Goal: Transaction & Acquisition: Purchase product/service

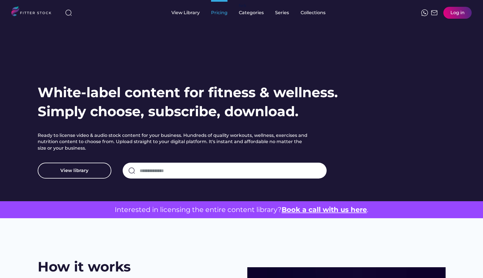
click at [224, 13] on div "Pricing" at bounding box center [219, 13] width 16 height 6
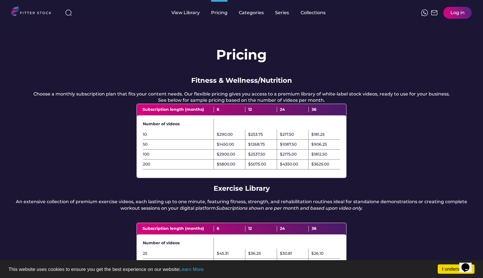
click at [182, 12] on div "View Library" at bounding box center [186, 13] width 28 height 6
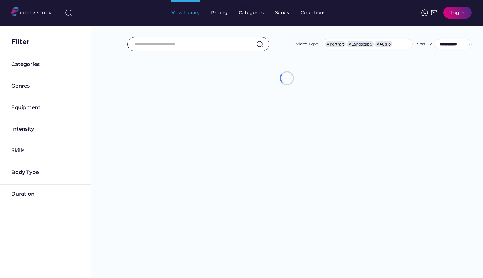
select select "**********"
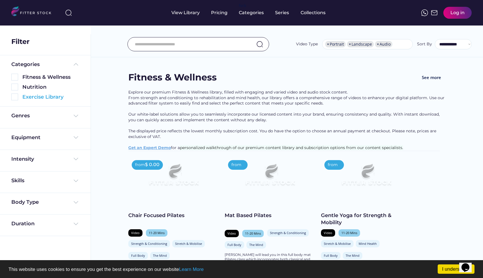
click at [33, 96] on div "Exercise Library" at bounding box center [50, 97] width 57 height 7
click at [16, 98] on img at bounding box center [14, 97] width 7 height 7
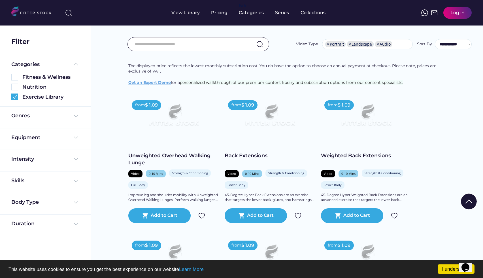
scroll to position [80, 0]
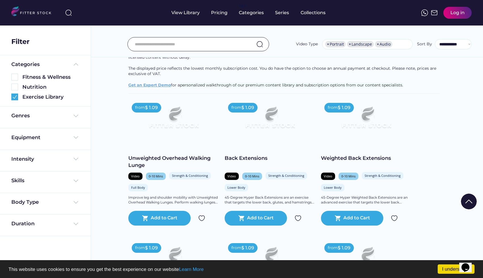
click at [166, 44] on input "input" at bounding box center [191, 44] width 113 height 12
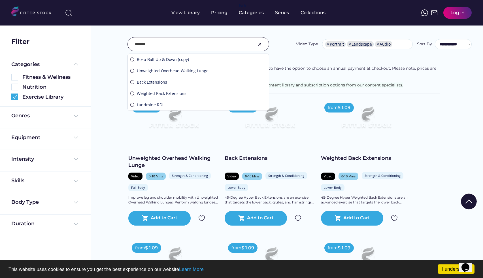
type input "*******"
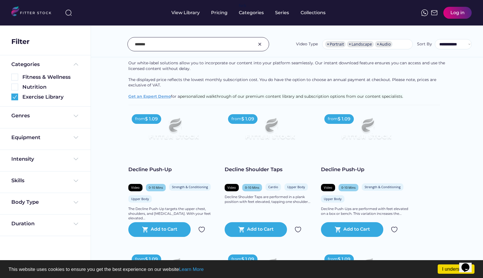
scroll to position [0, 0]
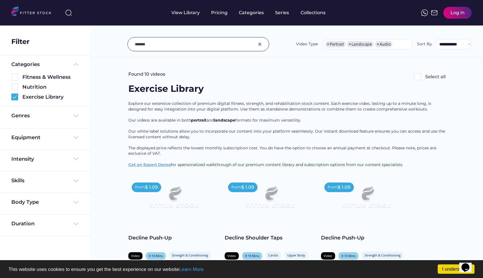
click at [260, 43] on img at bounding box center [260, 44] width 7 height 7
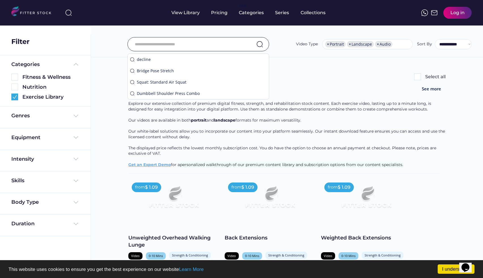
click at [223, 39] on input "input" at bounding box center [191, 44] width 113 height 12
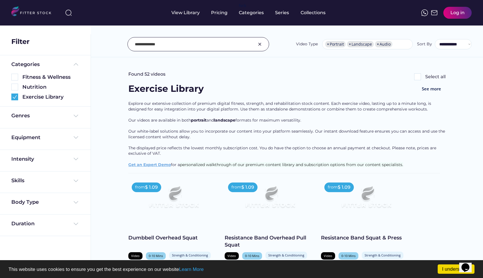
click at [153, 44] on input "input" at bounding box center [191, 44] width 113 height 12
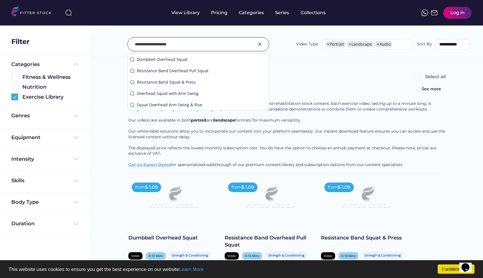
type input "**********"
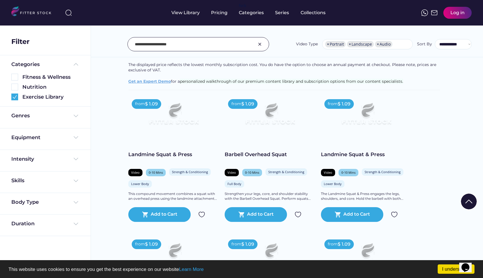
scroll to position [16, 0]
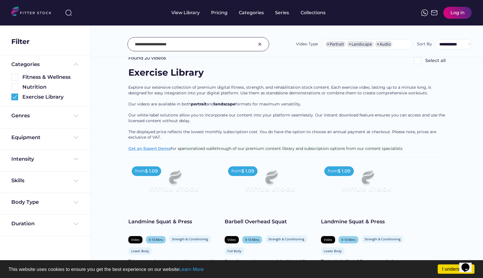
click at [262, 42] on img at bounding box center [260, 44] width 7 height 7
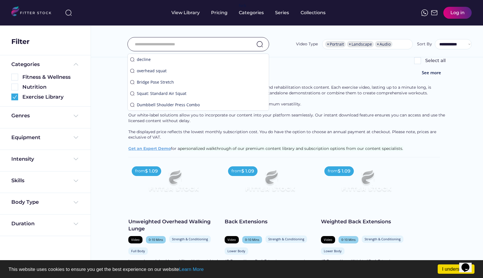
click at [226, 46] on input "input" at bounding box center [191, 44] width 113 height 12
type input "*"
type input "*********"
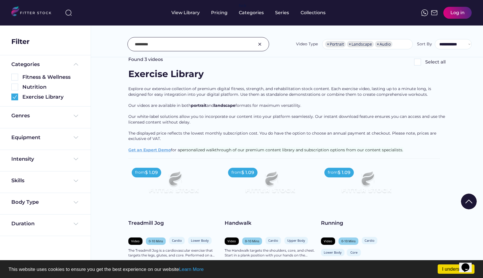
scroll to position [0, 0]
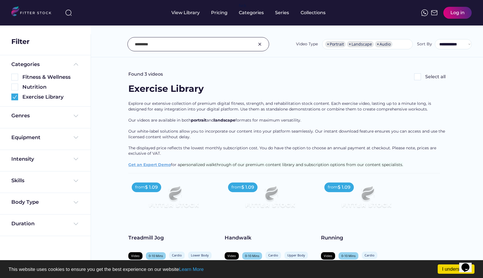
click at [258, 45] on img at bounding box center [260, 44] width 7 height 7
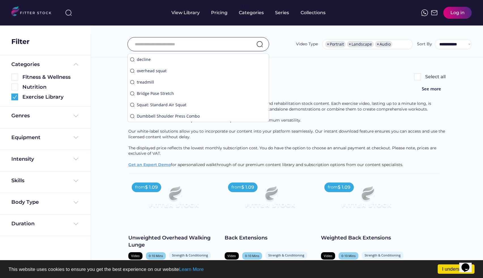
click at [210, 43] on input "input" at bounding box center [191, 44] width 113 height 12
click at [456, 13] on div "Log in" at bounding box center [458, 13] width 14 height 6
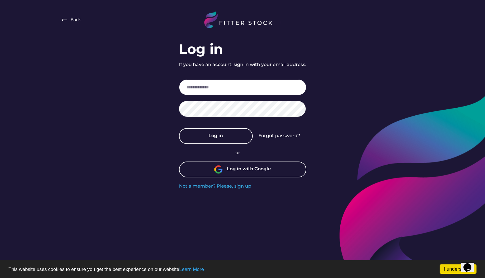
click at [250, 88] on input "email" at bounding box center [242, 87] width 127 height 16
type input "*****"
click at [232, 185] on div "Not a member? Please, sign up" at bounding box center [215, 186] width 72 height 6
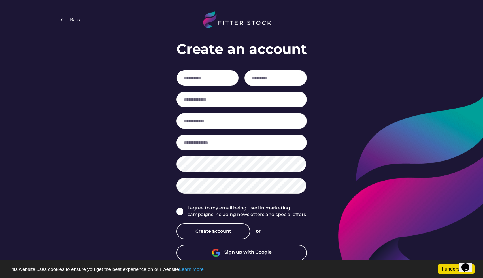
click at [212, 77] on input "input" at bounding box center [208, 78] width 62 height 16
type input "*****"
type input "*******"
click at [196, 97] on input "email" at bounding box center [242, 100] width 130 height 16
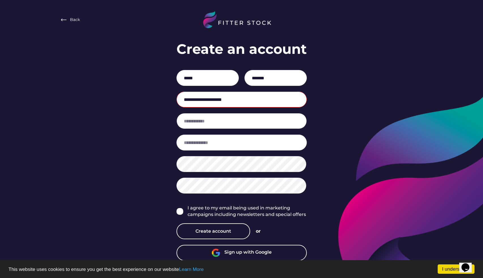
type input "**********"
click at [206, 123] on input "input" at bounding box center [242, 121] width 130 height 16
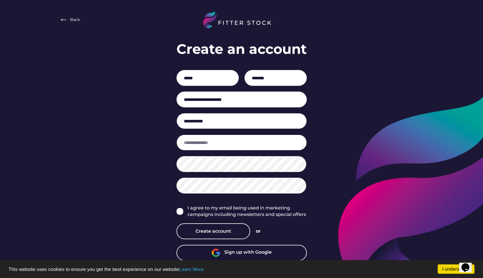
type input "**********"
click at [246, 147] on input "input" at bounding box center [242, 143] width 130 height 16
type input "**********"
click at [251, 126] on input "input" at bounding box center [242, 121] width 130 height 16
type input "**********"
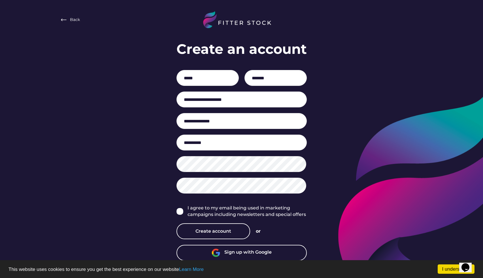
click at [346, 137] on div "**********" at bounding box center [241, 139] width 483 height 278
click at [179, 208] on img at bounding box center [180, 211] width 7 height 7
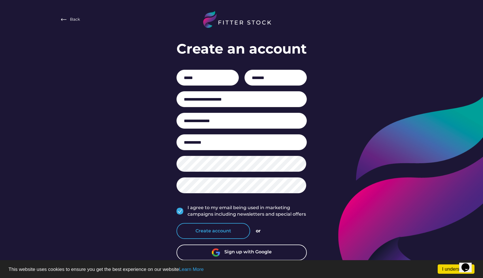
click at [215, 232] on button "Create account" at bounding box center [214, 231] width 74 height 16
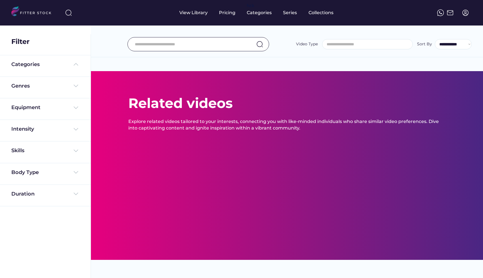
select select
select select "**********"
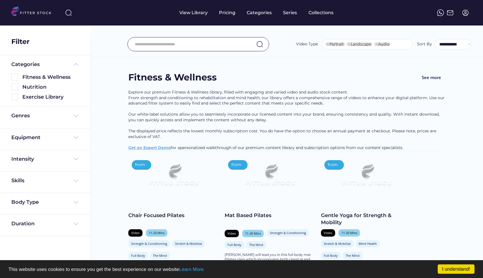
select select "**********"
click at [464, 12] on img at bounding box center [465, 12] width 7 height 7
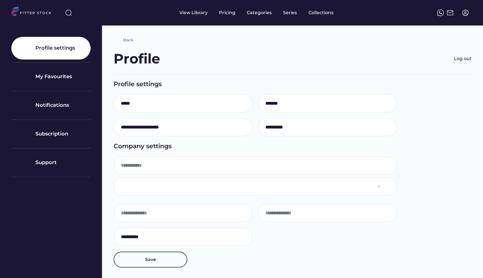
type input "**********"
select select "**********"
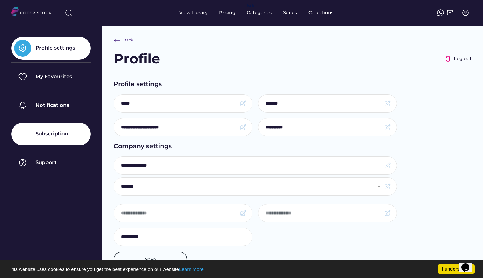
click at [69, 130] on div "Subscription" at bounding box center [50, 134] width 79 height 23
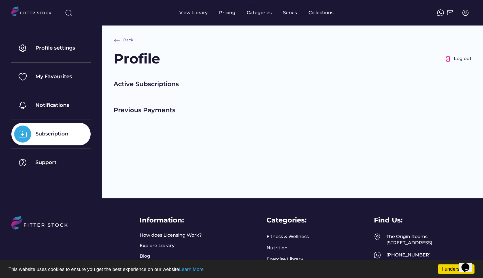
click at [145, 87] on div "Active Subscriptions" at bounding box center [284, 84] width 340 height 9
click at [227, 13] on div "Pricing" at bounding box center [227, 13] width 16 height 6
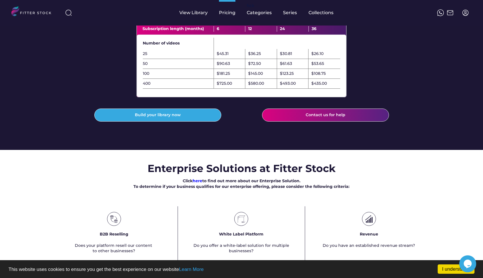
scroll to position [202, 0]
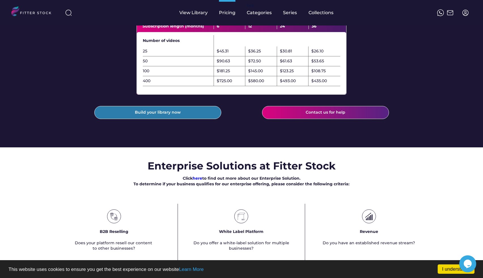
click at [203, 119] on button "Build your library now" at bounding box center [157, 112] width 127 height 13
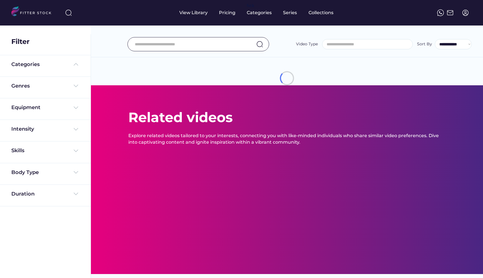
select select
select select "**********"
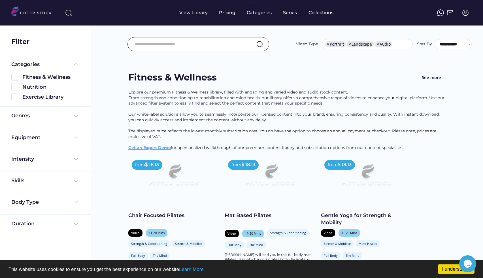
click at [198, 42] on input "input" at bounding box center [191, 44] width 113 height 12
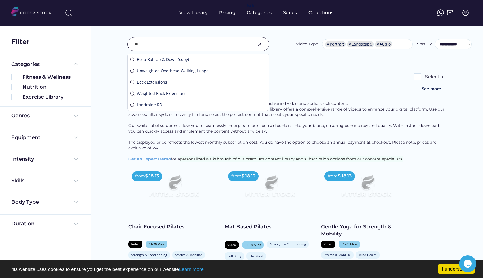
type input "*"
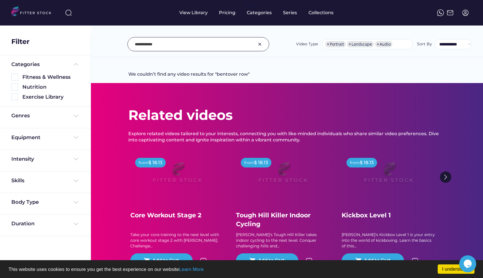
click at [164, 45] on input "input" at bounding box center [191, 44] width 113 height 12
click at [143, 44] on input "input" at bounding box center [191, 44] width 113 height 12
type input "**********"
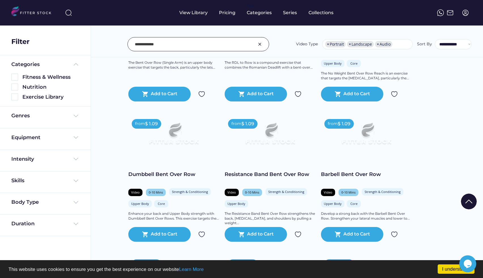
scroll to position [215, 0]
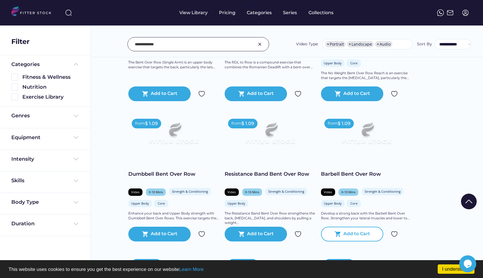
click at [363, 234] on div "Add to Cart" at bounding box center [357, 234] width 27 height 7
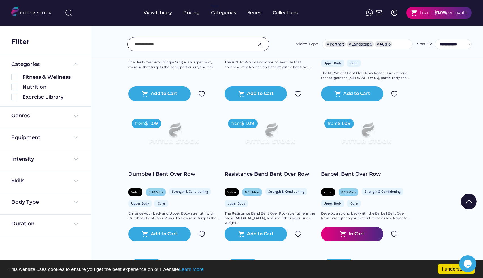
click at [448, 15] on div "per month" at bounding box center [456, 13] width 21 height 6
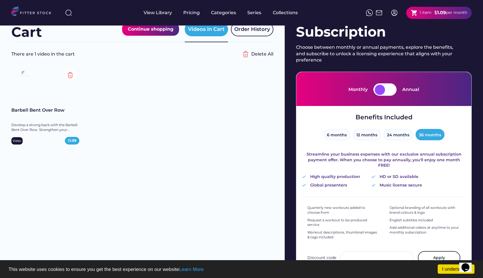
scroll to position [21, 0]
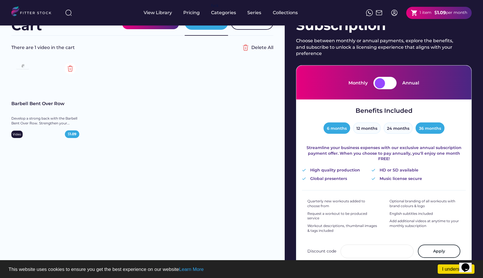
click at [341, 127] on button "6 months" at bounding box center [337, 127] width 27 height 11
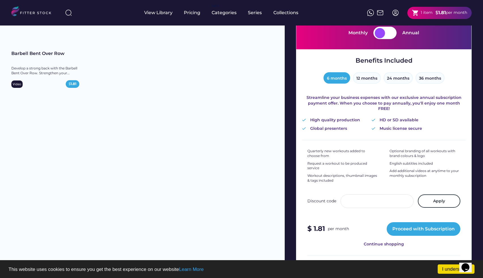
scroll to position [72, 0]
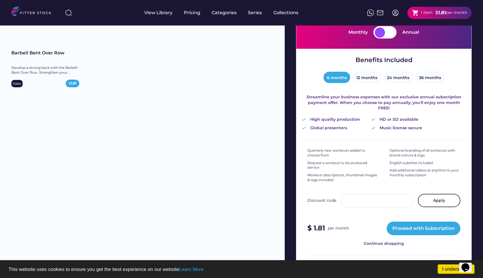
click at [369, 75] on button "12 months" at bounding box center [367, 77] width 28 height 11
click at [344, 78] on button "6 months" at bounding box center [337, 77] width 27 height 11
click at [423, 75] on button "36 months" at bounding box center [430, 77] width 29 height 11
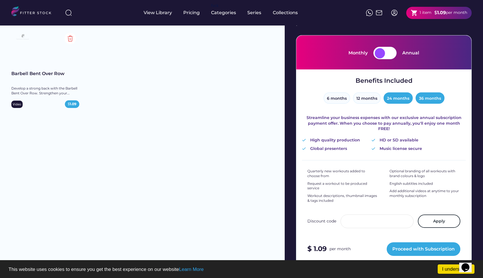
scroll to position [50, 0]
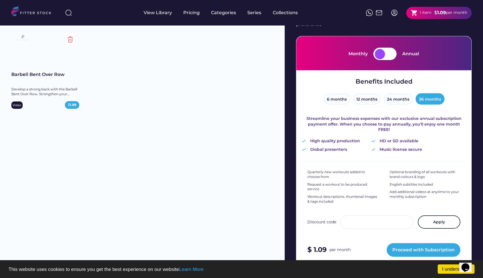
click at [388, 54] on div at bounding box center [390, 54] width 10 height 10
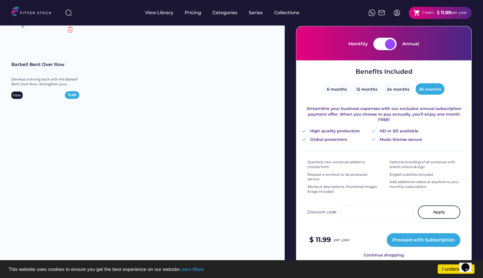
scroll to position [64, 0]
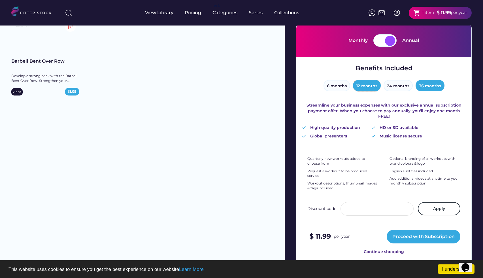
click at [361, 85] on button "12 months" at bounding box center [367, 85] width 28 height 11
click at [340, 88] on button "6 months" at bounding box center [337, 85] width 27 height 11
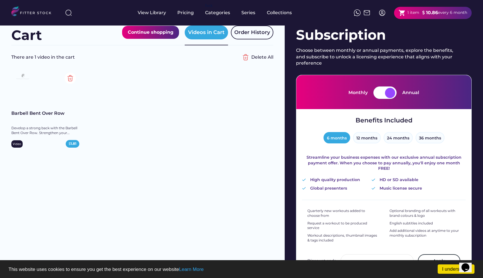
scroll to position [0, 0]
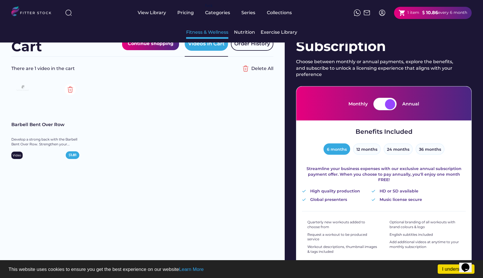
click at [212, 33] on div "Fitness & Wellness" at bounding box center [207, 32] width 42 height 6
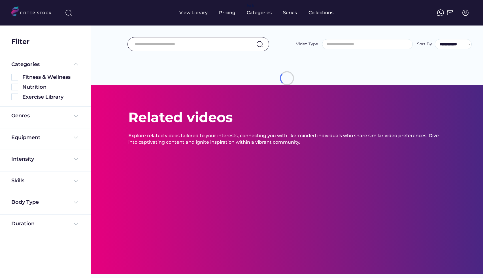
select select
select select "**********"
type input "**********"
select select "**********"
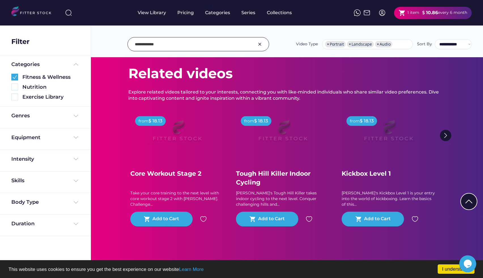
scroll to position [41, 0]
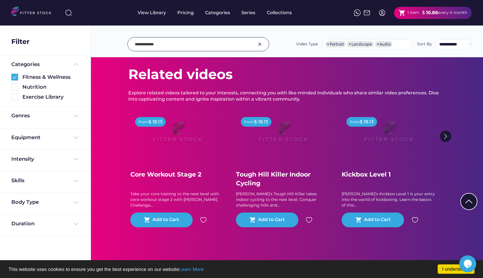
click at [39, 121] on div "Genres" at bounding box center [45, 117] width 68 height 10
click at [20, 116] on div "Genres" at bounding box center [20, 115] width 18 height 7
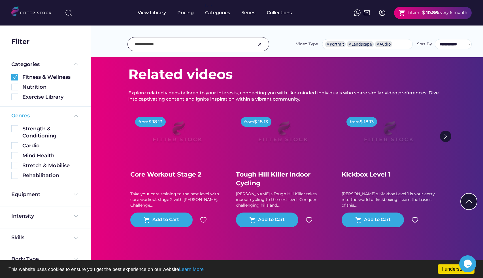
click at [20, 116] on div "Genres" at bounding box center [20, 115] width 18 height 7
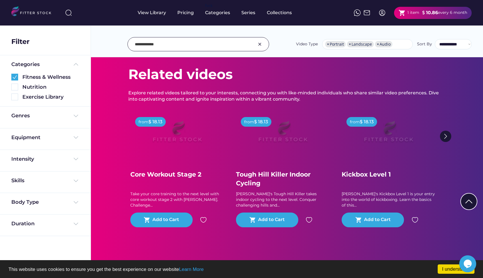
click at [261, 44] on img at bounding box center [260, 44] width 7 height 7
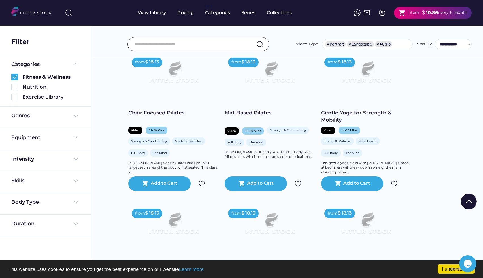
scroll to position [111, 0]
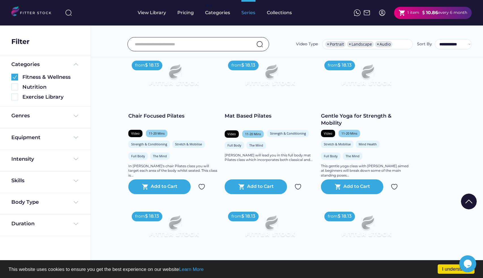
click at [251, 14] on div "Series" at bounding box center [249, 13] width 14 height 6
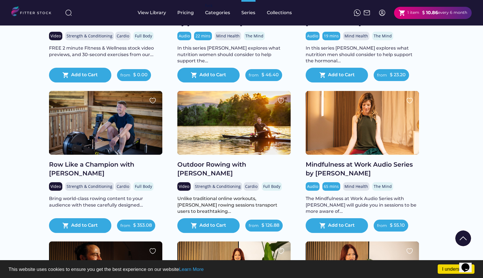
scroll to position [161, 0]
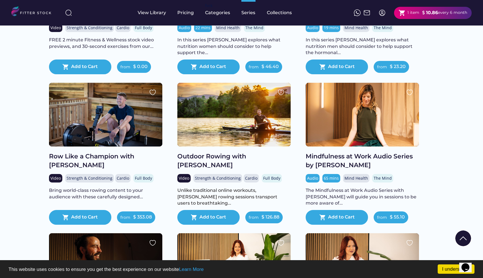
click at [114, 137] on div at bounding box center [105, 115] width 113 height 64
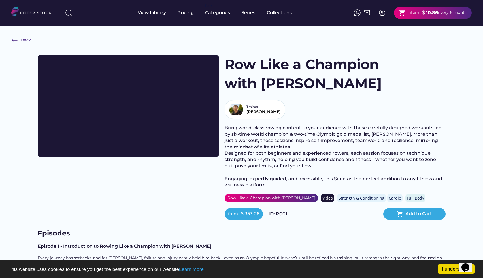
click at [318, 16] on div "View Library Pricing fvck Categories Series Collections shopping_cart 1 item $ …" at bounding box center [241, 13] width 461 height 26
click at [384, 12] on img at bounding box center [382, 12] width 7 height 7
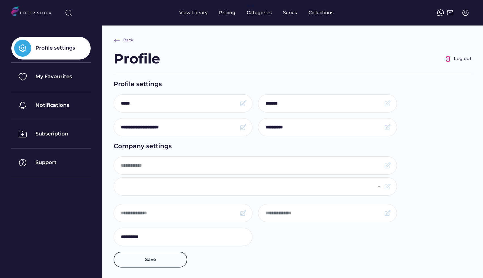
select select "**********"
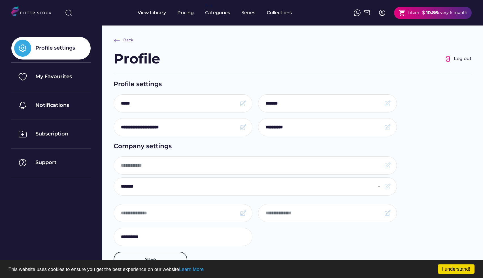
type input "**********"
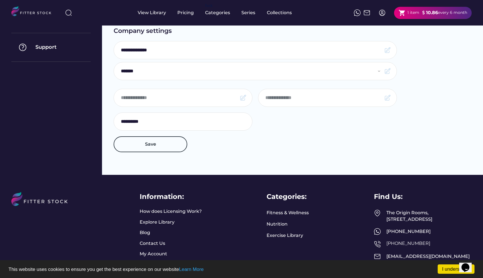
scroll to position [160, 0]
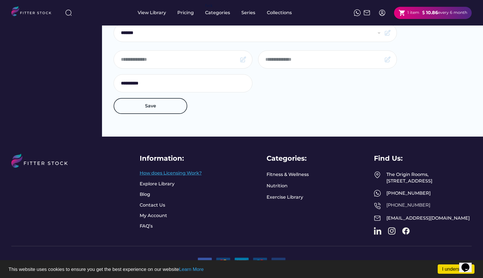
click at [168, 170] on link "How does Licensing Work?" at bounding box center [171, 173] width 62 height 6
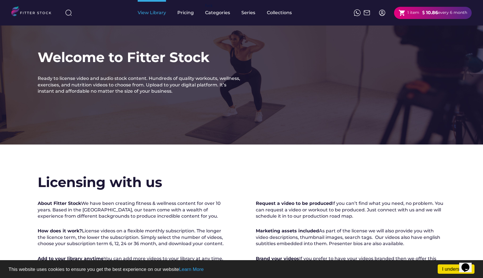
click at [164, 13] on div "View Library" at bounding box center [152, 13] width 28 height 6
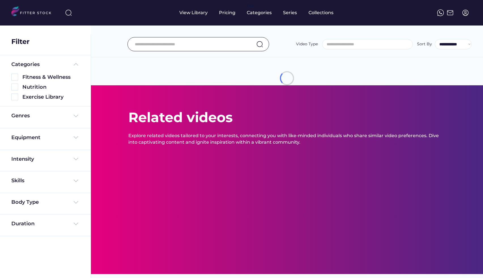
select select
select select "**********"
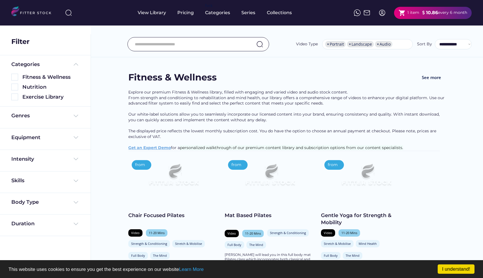
scroll to position [10, 0]
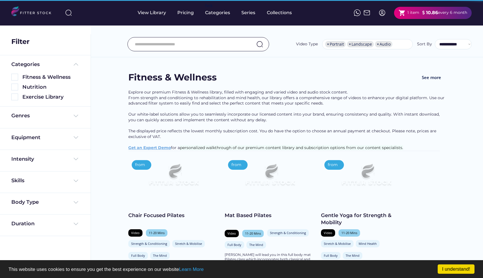
click at [180, 46] on input "input" at bounding box center [191, 44] width 113 height 12
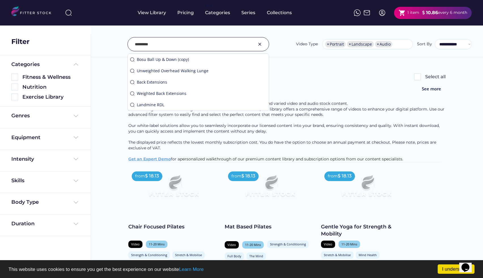
type input "*********"
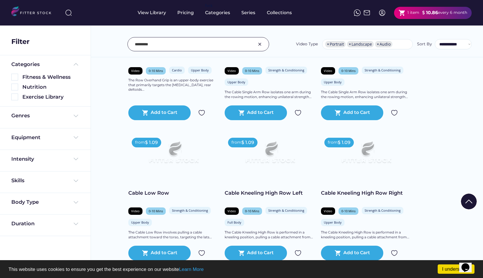
scroll to position [326, 0]
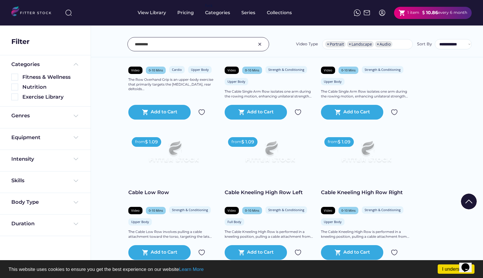
click at [181, 156] on img at bounding box center [173, 154] width 73 height 41
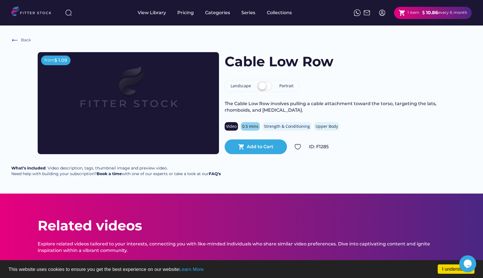
click at [269, 88] on label at bounding box center [265, 86] width 17 height 12
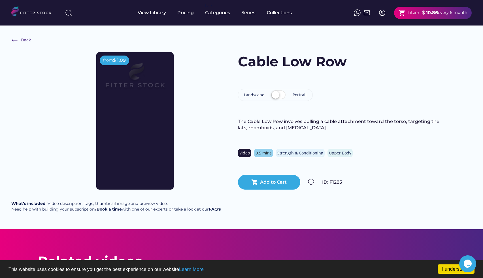
click at [281, 95] on label at bounding box center [278, 95] width 17 height 12
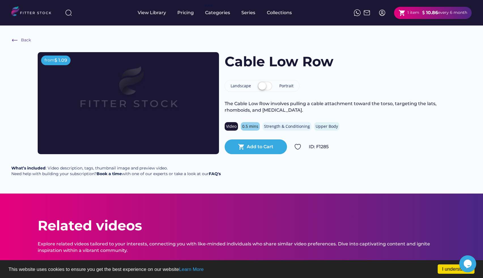
click at [429, 13] on strong "10.86" at bounding box center [432, 12] width 12 height 5
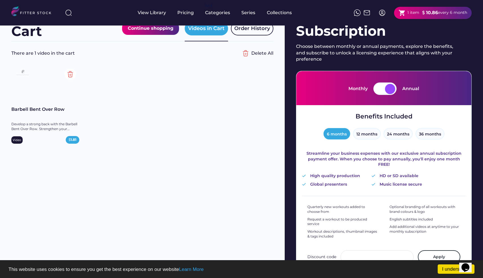
scroll to position [14, 0]
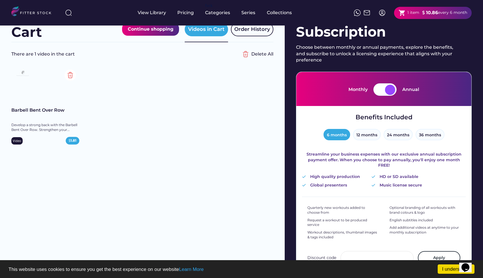
click at [388, 90] on div at bounding box center [390, 90] width 10 height 10
click at [390, 90] on div at bounding box center [390, 90] width 10 height 10
click at [379, 91] on div at bounding box center [380, 90] width 10 height 10
click at [360, 88] on div "Monthly" at bounding box center [358, 89] width 19 height 6
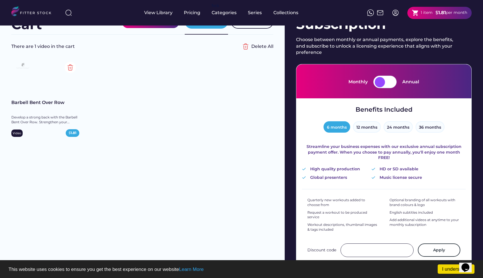
scroll to position [22, 0]
click at [72, 67] on img at bounding box center [70, 67] width 11 height 11
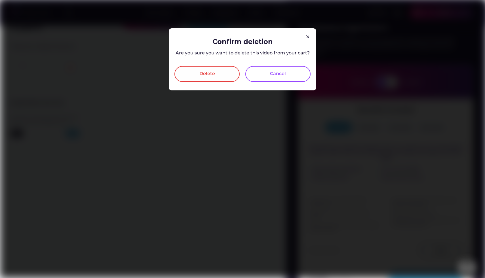
click at [228, 69] on div "Delete" at bounding box center [206, 74] width 65 height 16
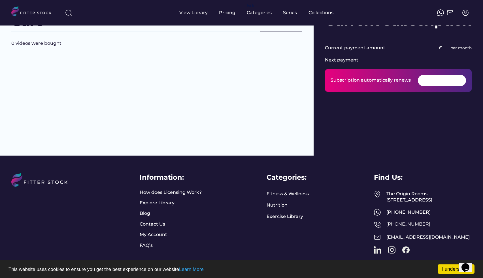
scroll to position [50, 0]
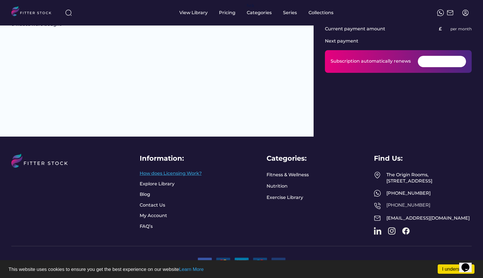
click at [188, 170] on link "How does Licensing Work?" at bounding box center [171, 173] width 62 height 6
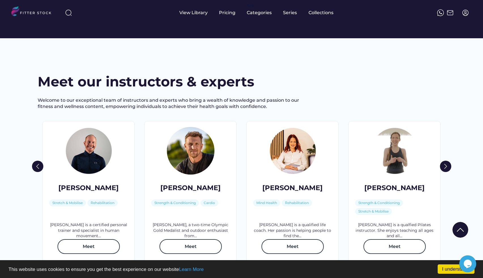
scroll to position [770, 0]
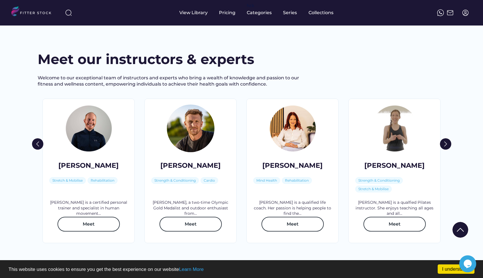
click at [469, 264] on icon "Chat widget" at bounding box center [468, 264] width 8 height 9
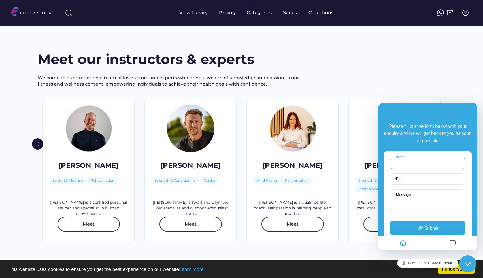
click at [428, 162] on input "* Name" at bounding box center [427, 163] width 75 height 11
type input "*****"
type input "**********"
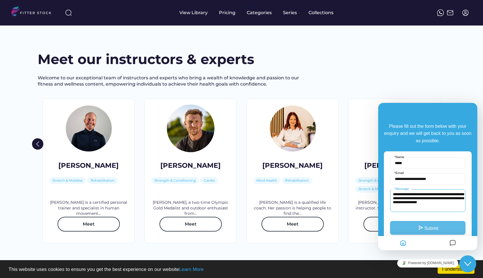
type textarea "**********"
click at [427, 232] on button "Submit" at bounding box center [427, 228] width 75 height 14
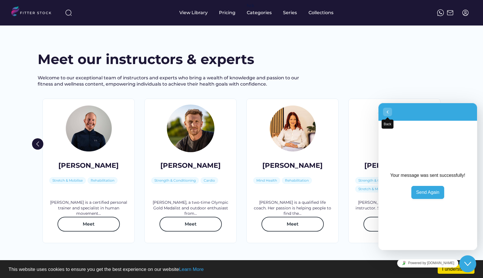
click at [389, 114] on icon "button" at bounding box center [387, 112] width 5 height 7
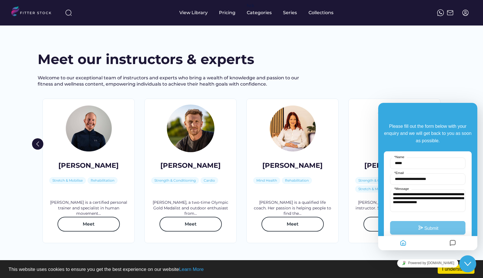
click at [385, 69] on div "Meet our instructors & experts" at bounding box center [242, 59] width 408 height 19
click at [403, 84] on div "Meet our instructors & experts Welcome to our exceptional team of instructors a…" at bounding box center [242, 163] width 408 height 227
click at [467, 263] on icon "Close Chat This icon closes the chat window." at bounding box center [468, 264] width 7 height 7
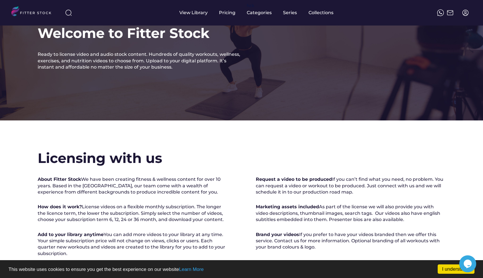
scroll to position [0, 0]
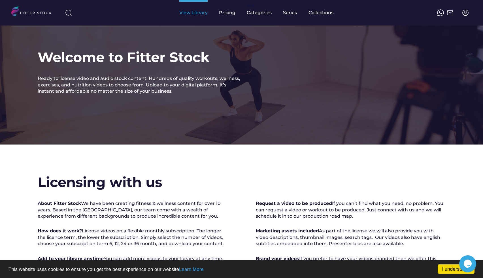
click at [196, 12] on div "View Library" at bounding box center [193, 13] width 28 height 6
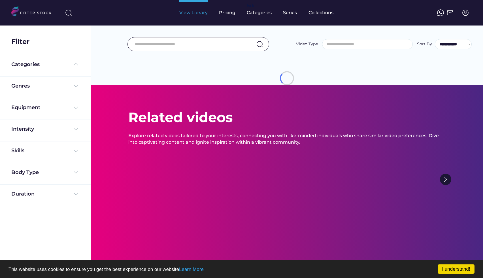
select select
select select "**********"
type input "*********"
select select "**********"
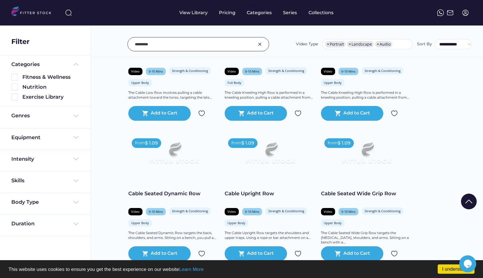
scroll to position [463, 0]
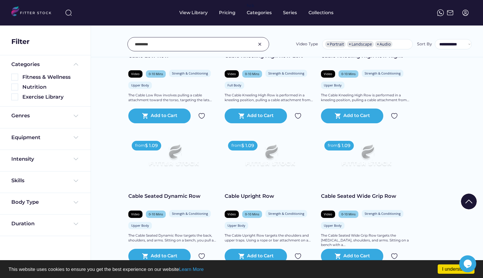
click at [245, 145] on div "$ 1.09" at bounding box center [248, 146] width 13 height 6
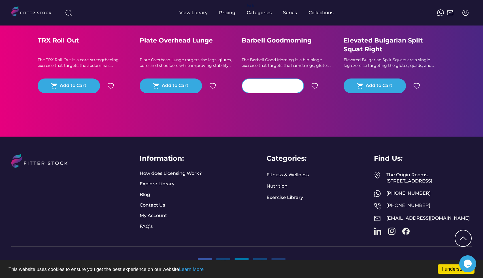
scroll to position [297, 0]
click at [146, 191] on div "Information: How does Licensing Work? Explore Library Blog Contact Us My Accoun…" at bounding box center [171, 192] width 62 height 76
click at [146, 192] on link "Blog" at bounding box center [147, 195] width 14 height 6
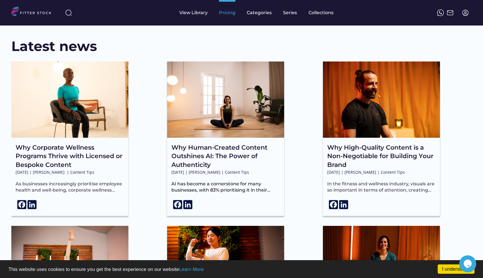
click at [223, 17] on div "Pricing" at bounding box center [227, 13] width 16 height 26
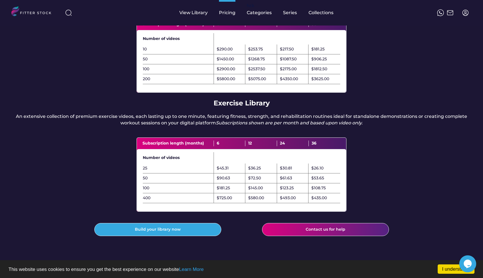
scroll to position [90, 0]
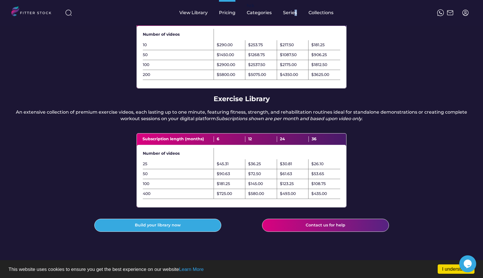
click at [295, 15] on div "Series" at bounding box center [290, 13] width 14 height 6
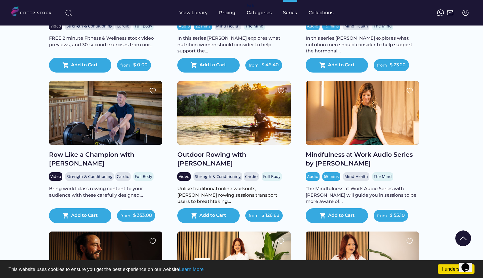
scroll to position [170, 0]
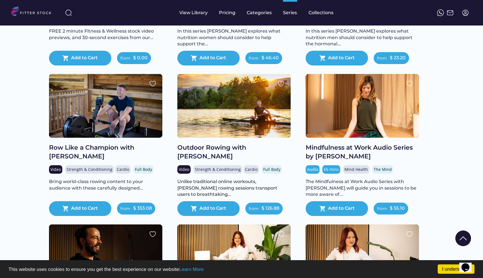
click at [364, 117] on div at bounding box center [362, 106] width 113 height 64
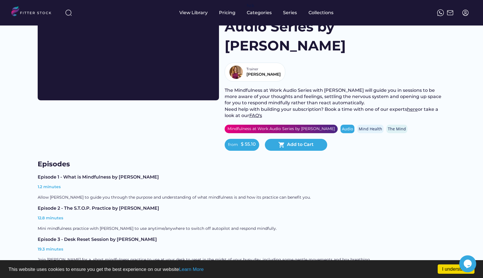
scroll to position [62, 0]
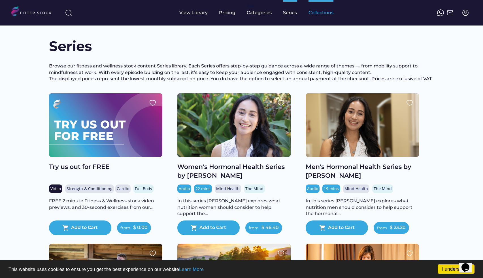
click at [318, 14] on div "Collections" at bounding box center [321, 13] width 25 height 6
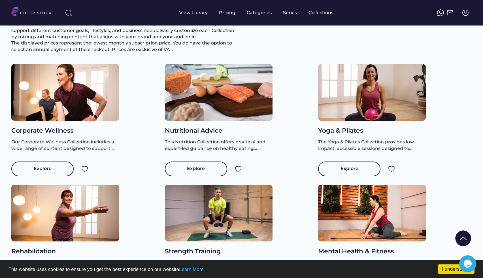
scroll to position [70, 0]
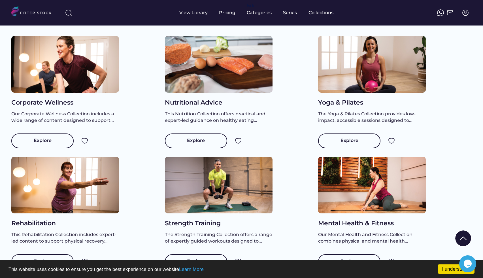
click at [233, 80] on div at bounding box center [219, 64] width 108 height 57
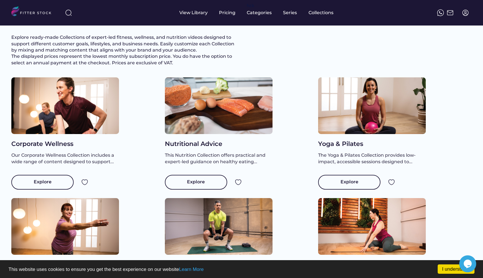
scroll to position [26, 0]
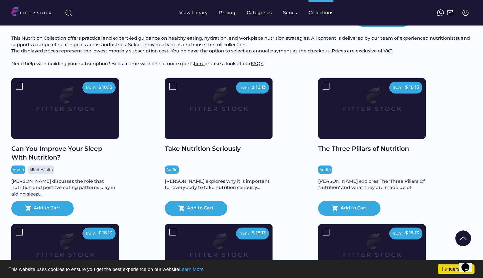
scroll to position [50, 0]
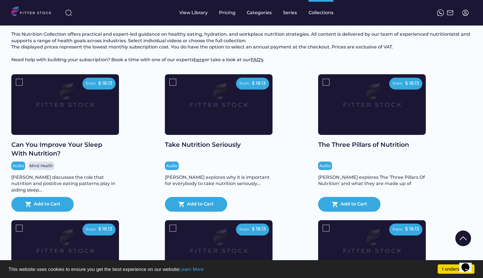
click at [199, 187] on div "[PERSON_NAME] explores why it is important for everybody to take nutrition seri…" at bounding box center [219, 180] width 108 height 13
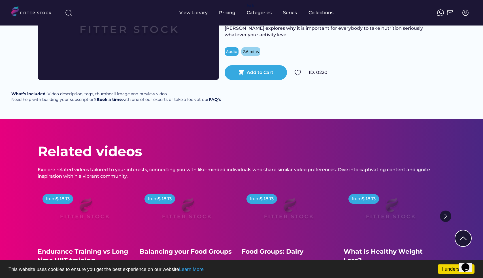
scroll to position [80, 0]
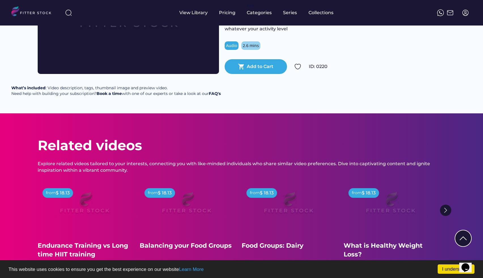
click at [218, 96] on div "What’s included : Video description, tags, thumbnail image and preview video. N…" at bounding box center [115, 90] width 209 height 11
click at [218, 96] on strong "FAQ's" at bounding box center [215, 93] width 12 height 5
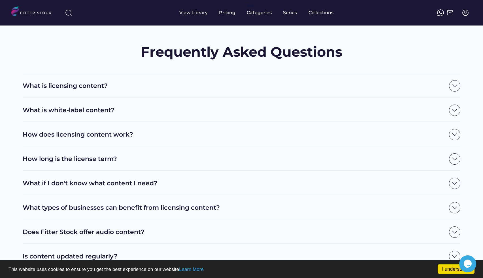
click at [123, 89] on h2 "What is licensing content?" at bounding box center [235, 86] width 424 height 9
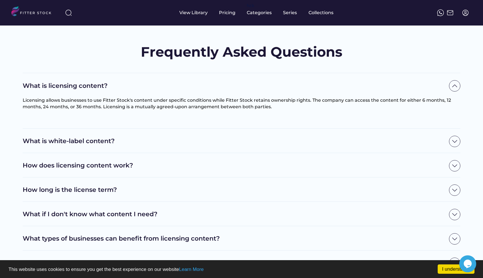
click at [165, 136] on div "What is white-label content?" at bounding box center [242, 141] width 438 height 11
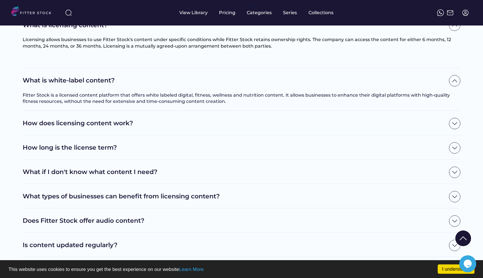
scroll to position [63, 0]
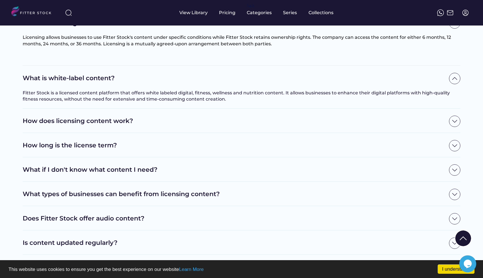
click at [182, 112] on div "How does licensing content work?" at bounding box center [242, 121] width 438 height 24
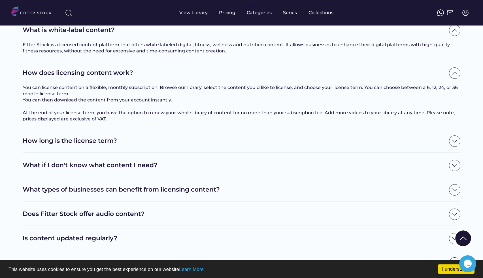
scroll to position [111, 0]
click at [173, 138] on div "How long is the license term?" at bounding box center [242, 140] width 438 height 24
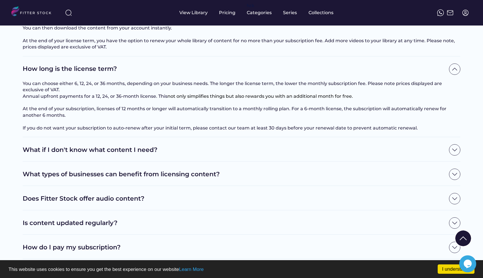
scroll to position [185, 0]
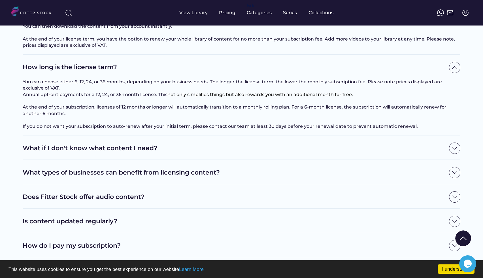
click at [457, 154] on img at bounding box center [454, 148] width 11 height 11
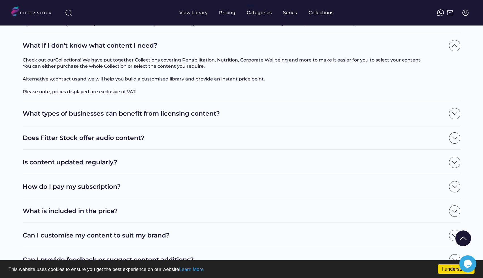
scroll to position [297, 0]
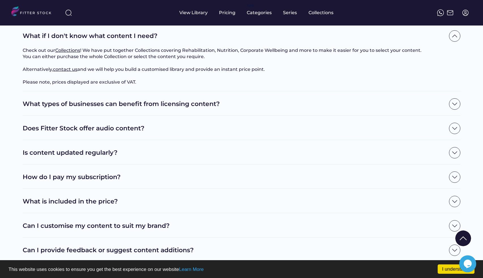
click at [458, 116] on div "What types of businesses can benefit from licensing content?" at bounding box center [242, 103] width 438 height 24
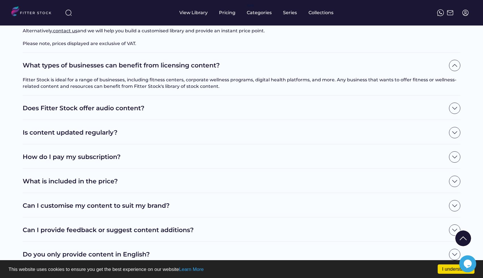
scroll to position [350, 0]
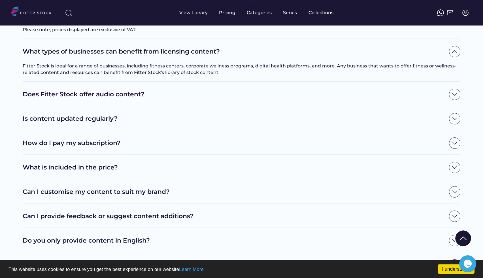
click at [453, 100] on img at bounding box center [454, 94] width 11 height 11
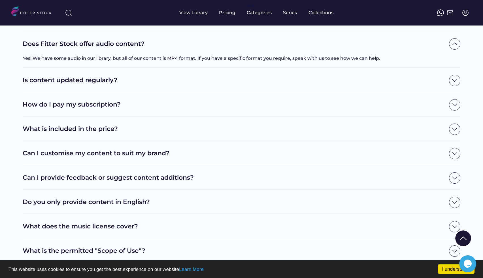
scroll to position [403, 0]
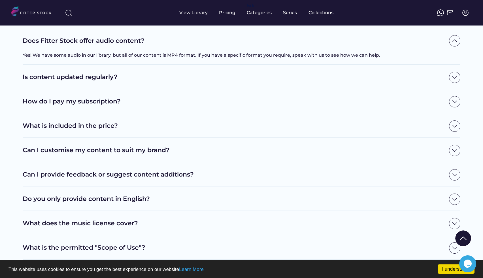
click at [451, 89] on div "Is content updated regularly?" at bounding box center [242, 77] width 438 height 24
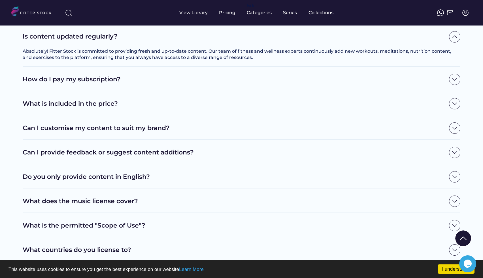
scroll to position [449, 0]
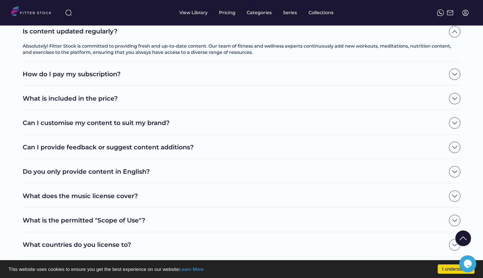
click at [461, 93] on div "Frequently Asked Questions What is licensing content? Licensing allows business…" at bounding box center [241, 35] width 483 height 917
click at [457, 80] on img at bounding box center [454, 74] width 11 height 11
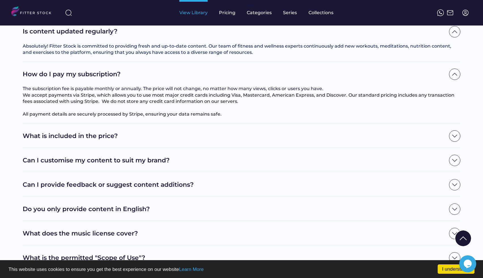
click at [205, 13] on div "View Library" at bounding box center [193, 13] width 28 height 6
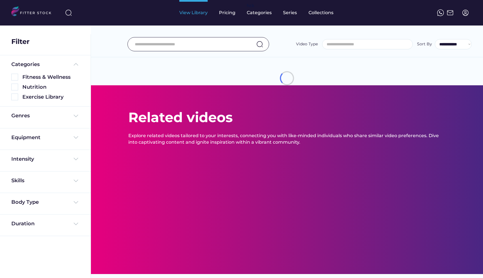
select select
select select "**********"
type input "*********"
select select "**********"
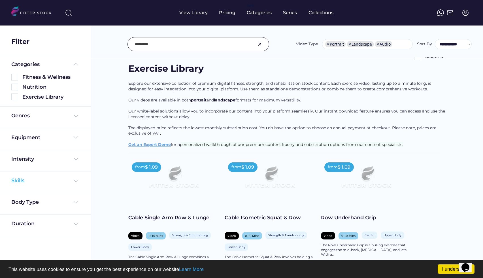
scroll to position [24, 0]
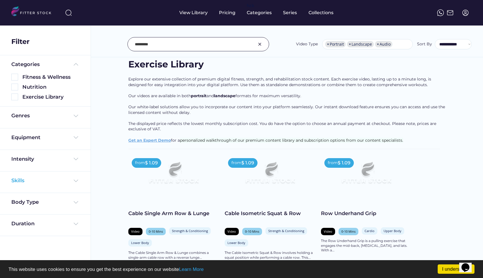
click at [72, 182] on div "Skills" at bounding box center [45, 180] width 68 height 7
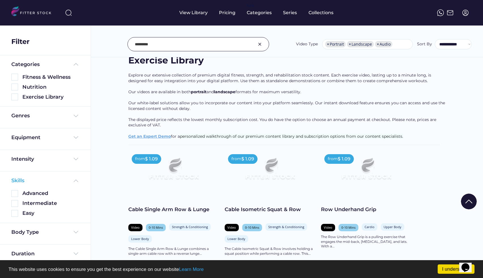
scroll to position [32, 0]
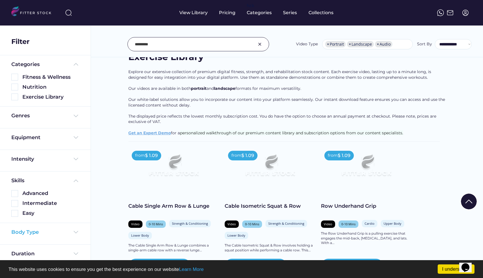
click at [75, 229] on img at bounding box center [76, 232] width 7 height 7
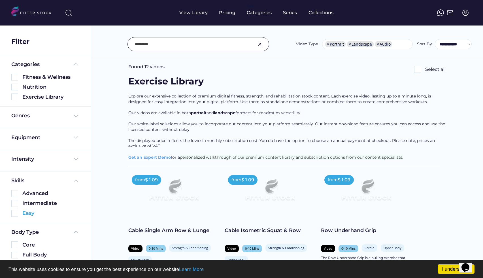
scroll to position [0, 0]
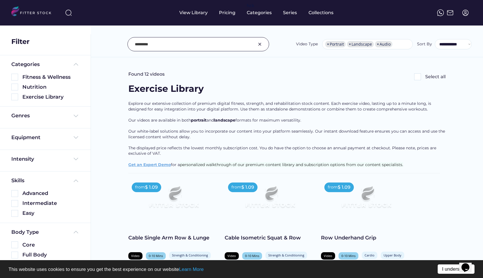
click at [443, 268] on link "I understand!" at bounding box center [456, 268] width 37 height 9
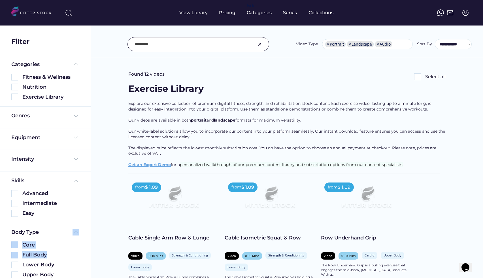
drag, startPoint x: 74, startPoint y: 255, endPoint x: 74, endPoint y: 232, distance: 23.0
click at [74, 231] on div "Body Type Core Full Body Lower Body Upper Body The Mind" at bounding box center [45, 259] width 68 height 60
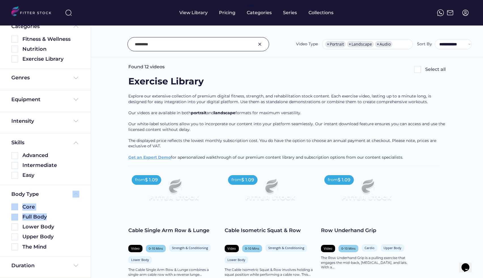
scroll to position [14, 0]
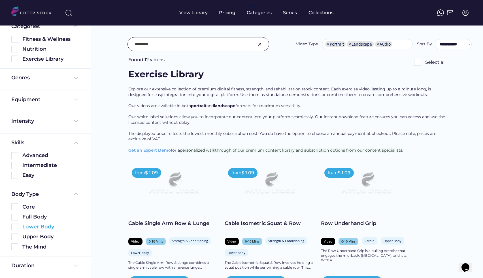
click at [41, 228] on div "Lower Body" at bounding box center [50, 226] width 57 height 7
click at [14, 227] on img at bounding box center [14, 227] width 7 height 7
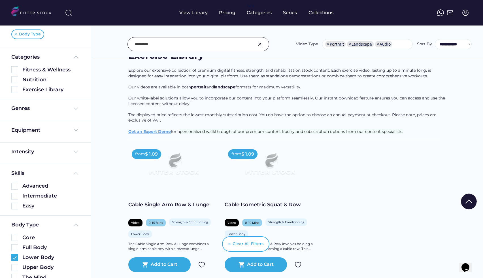
scroll to position [0, 0]
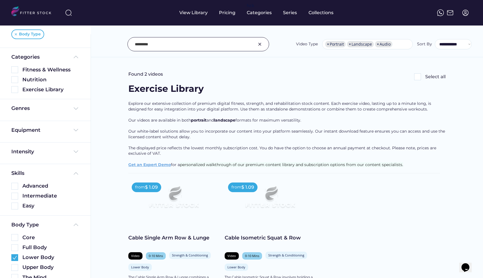
click at [259, 45] on img at bounding box center [260, 44] width 7 height 7
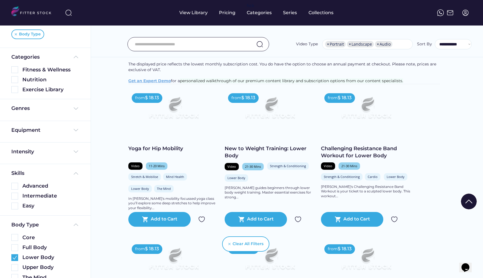
scroll to position [72, 0]
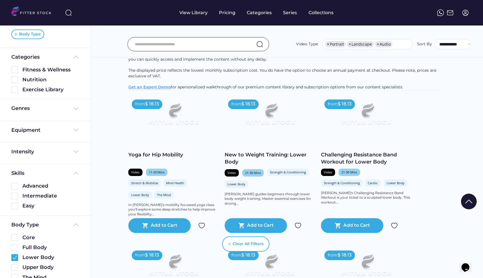
click at [263, 205] on div "Marcus guides beginners through lower body weight training. Master essential ex…" at bounding box center [270, 199] width 91 height 14
